Goal: Information Seeking & Learning: Learn about a topic

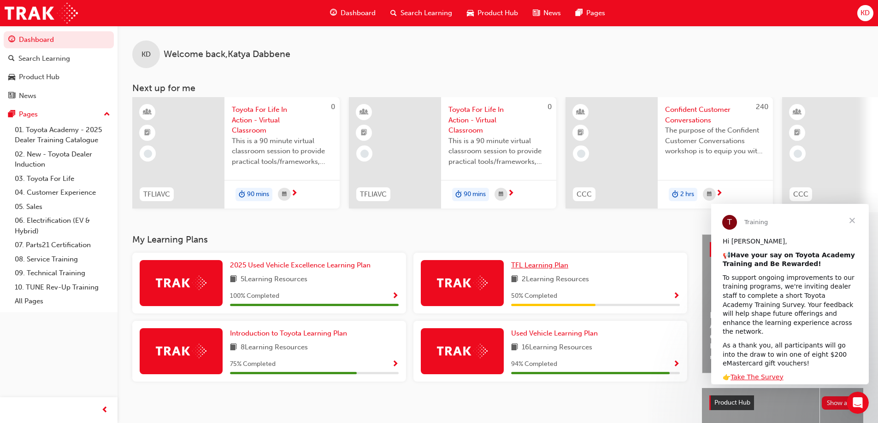
click at [531, 270] on span "TFL Learning Plan" at bounding box center [539, 265] width 57 height 8
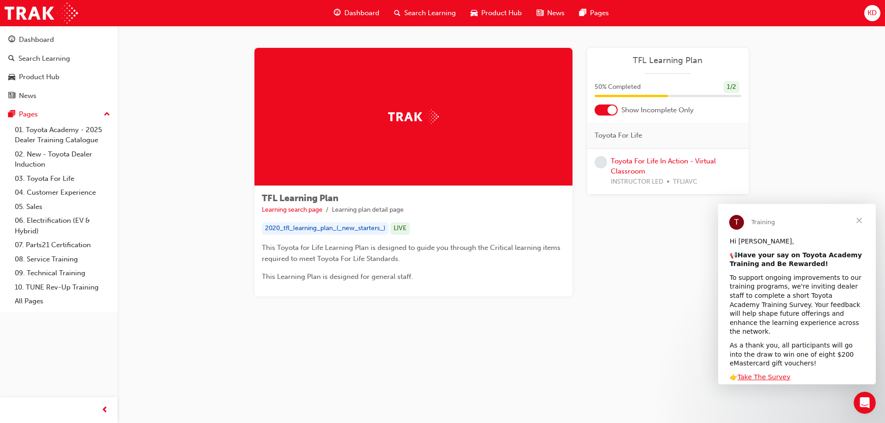
click at [857, 221] on span "Close" at bounding box center [858, 220] width 33 height 33
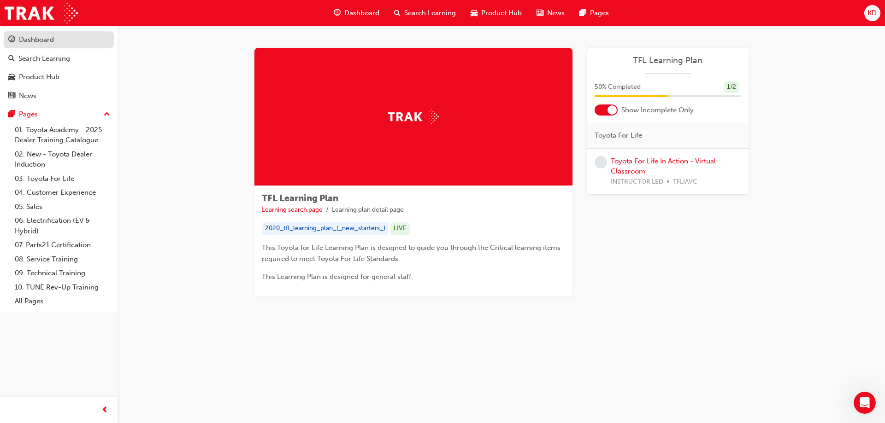
click at [49, 41] on div "Dashboard" at bounding box center [36, 40] width 35 height 11
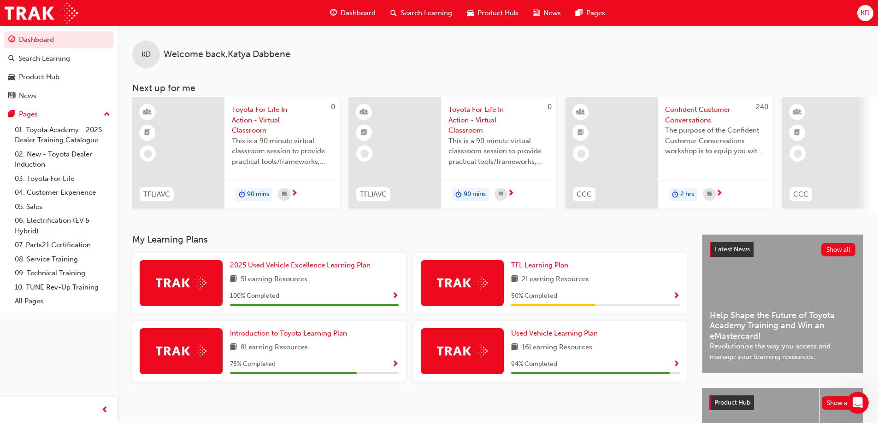
scroll to position [46, 0]
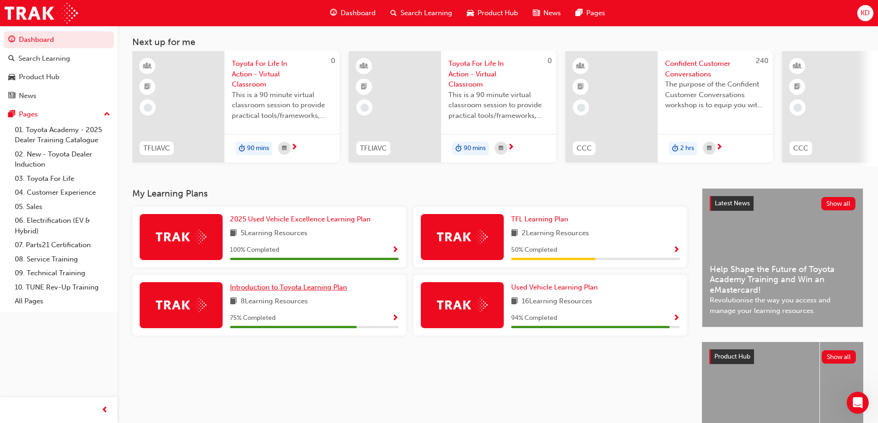
click at [329, 292] on span "Introduction to Toyota Learning Plan" at bounding box center [288, 287] width 117 height 8
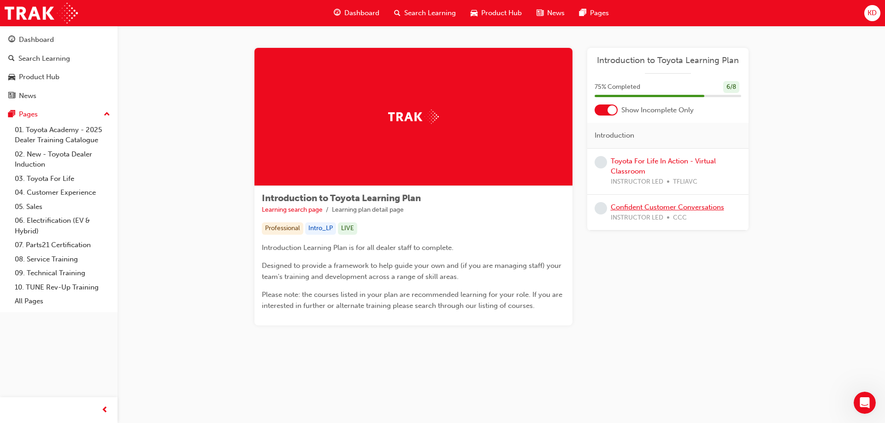
click at [670, 207] on link "Confident Customer Conversations" at bounding box center [667, 207] width 113 height 8
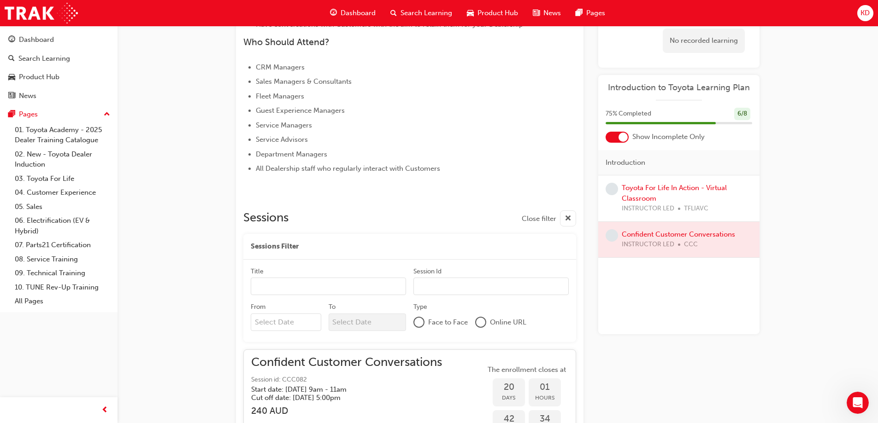
scroll to position [442, 0]
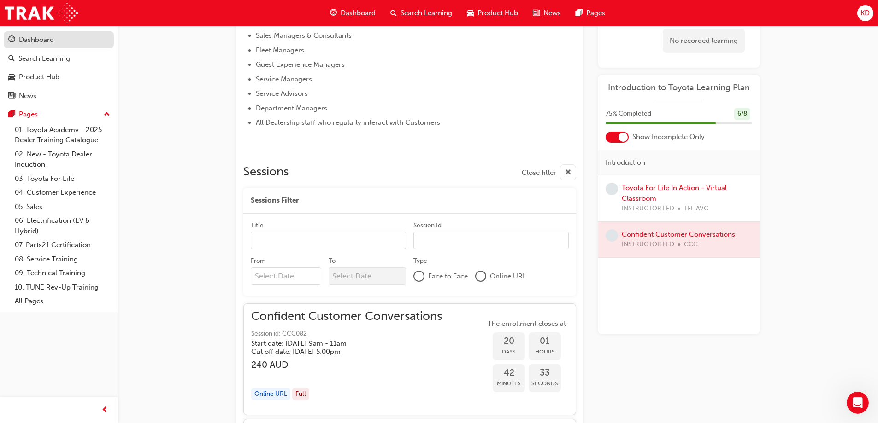
click at [53, 40] on div "Dashboard" at bounding box center [36, 40] width 35 height 11
